Goal: Check status: Check status

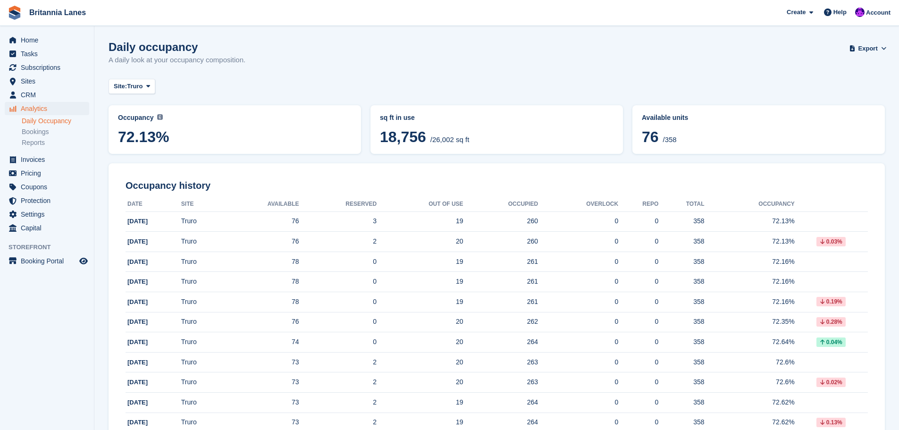
click at [175, 137] on span "72.13%" at bounding box center [235, 136] width 234 height 17
click at [25, 37] on span "Home" at bounding box center [49, 40] width 57 height 13
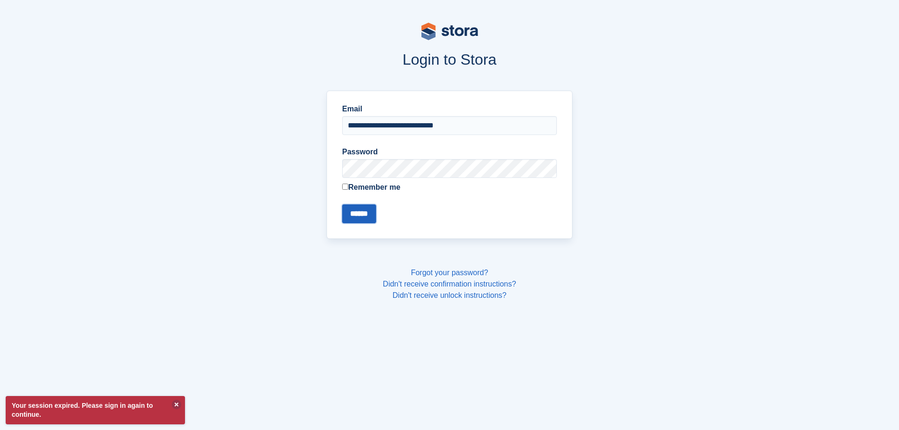
click at [357, 217] on input "******" at bounding box center [359, 213] width 34 height 19
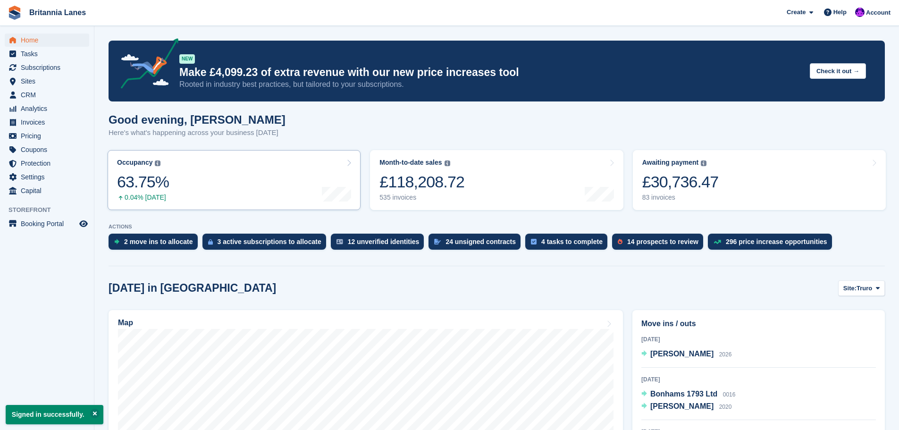
click at [178, 195] on link "Occupancy The percentage of all currently allocated units in terms of area. Inc…" at bounding box center [234, 180] width 253 height 60
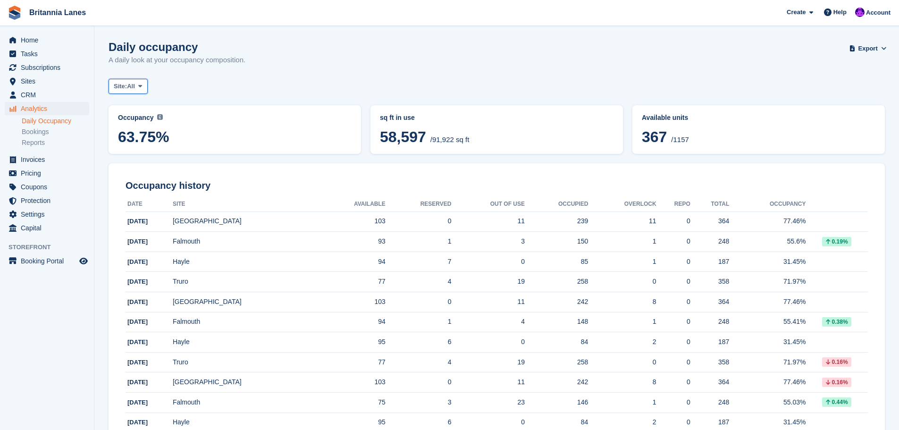
click at [135, 85] on span "All" at bounding box center [131, 86] width 8 height 9
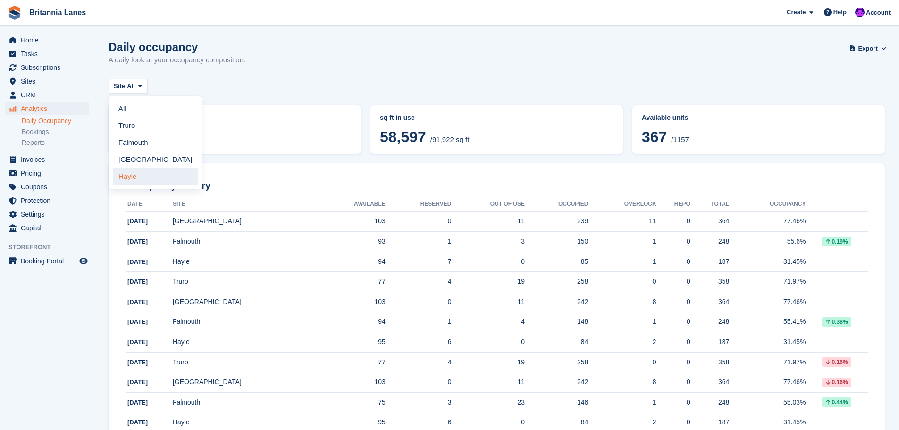
click at [129, 176] on link "Hayle" at bounding box center [155, 176] width 85 height 17
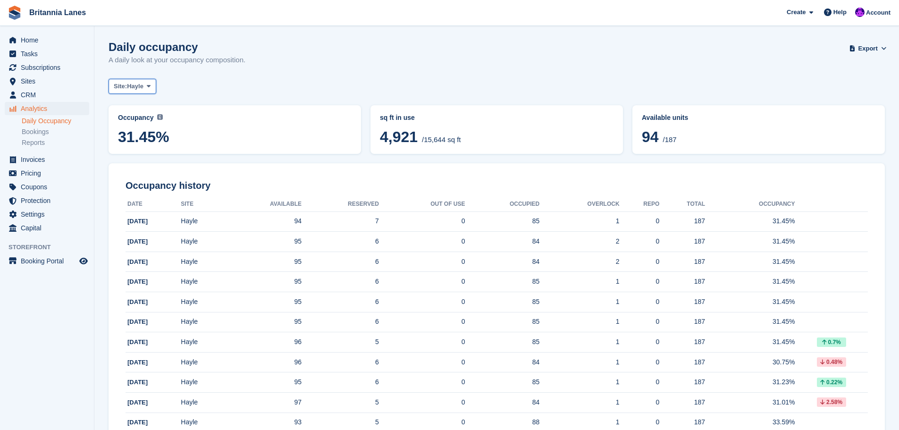
click at [139, 84] on span "Hayle" at bounding box center [135, 86] width 17 height 9
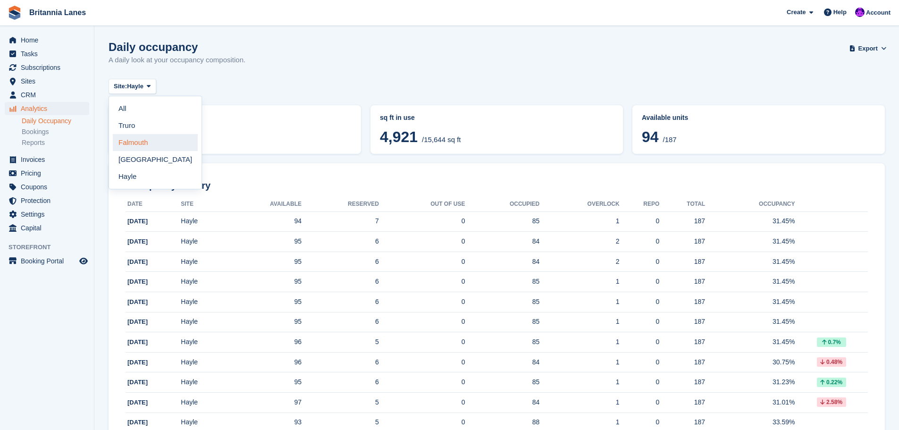
click at [134, 144] on link "Falmouth" at bounding box center [155, 142] width 85 height 17
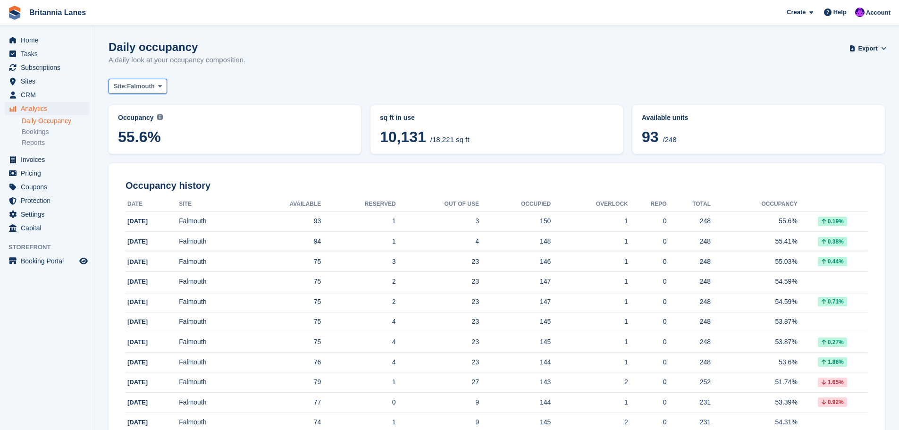
click at [149, 90] on span "Falmouth" at bounding box center [141, 86] width 28 height 9
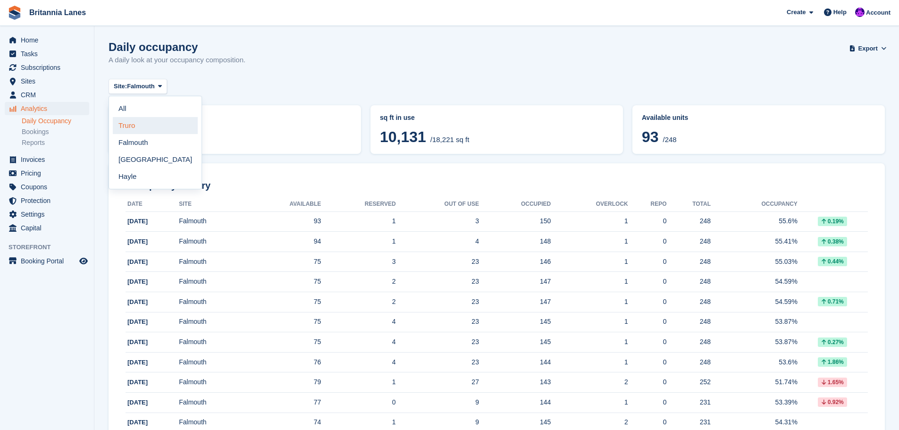
click at [123, 125] on link "Truro" at bounding box center [155, 125] width 85 height 17
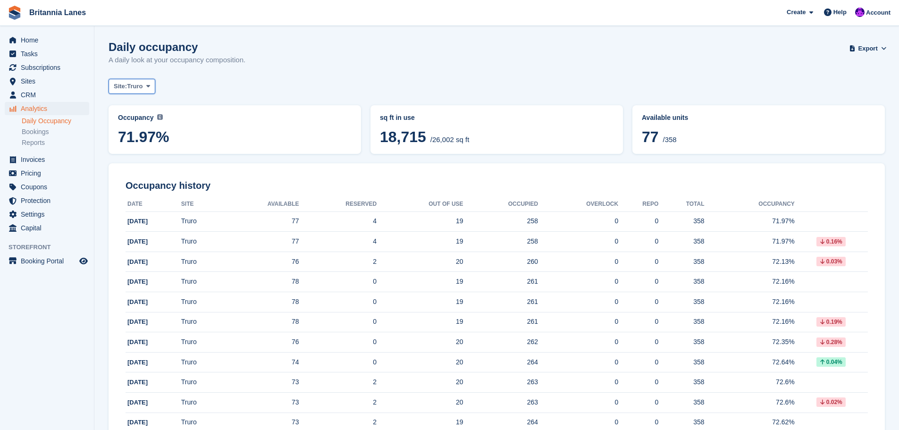
click at [133, 83] on span "Truro" at bounding box center [135, 86] width 16 height 9
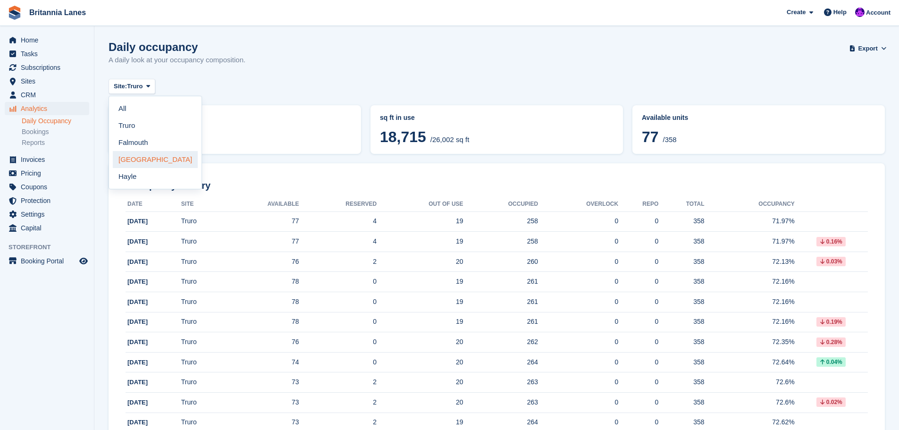
click at [127, 163] on link "[GEOGRAPHIC_DATA]" at bounding box center [155, 159] width 85 height 17
